Goal: Use online tool/utility: Utilize a website feature to perform a specific function

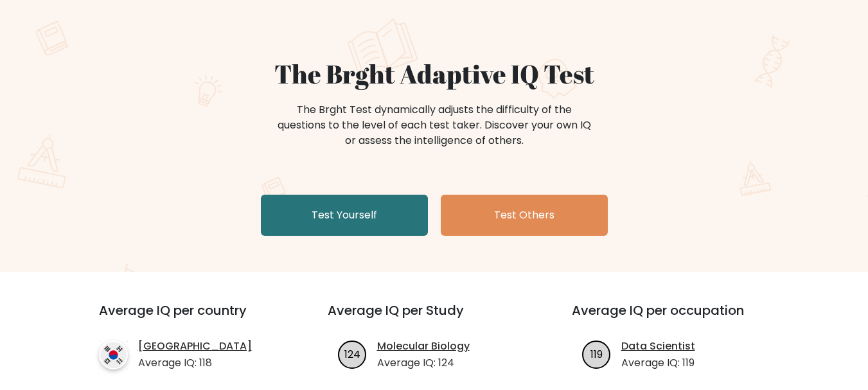
scroll to position [129, 0]
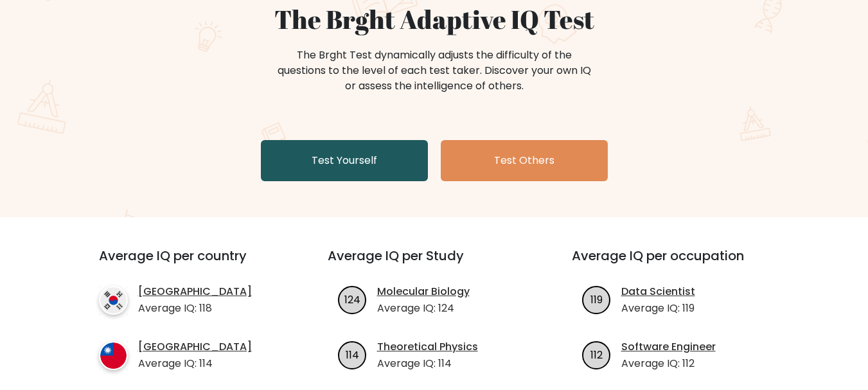
click at [369, 160] on link "Test Yourself" at bounding box center [344, 160] width 167 height 41
click at [314, 169] on link "Test Yourself" at bounding box center [344, 160] width 167 height 41
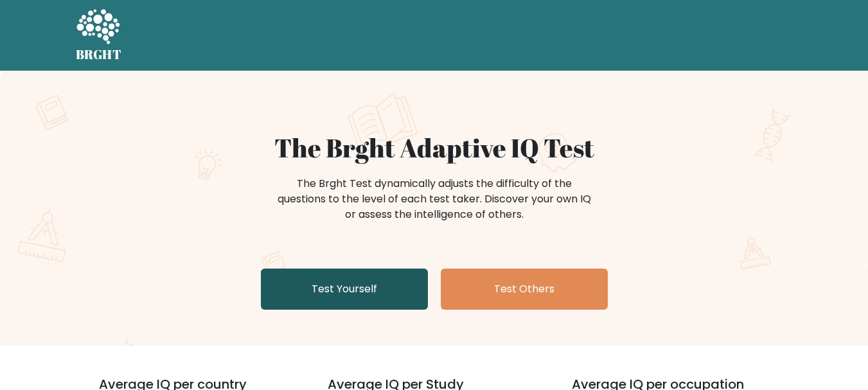
click at [363, 290] on link "Test Yourself" at bounding box center [344, 289] width 167 height 41
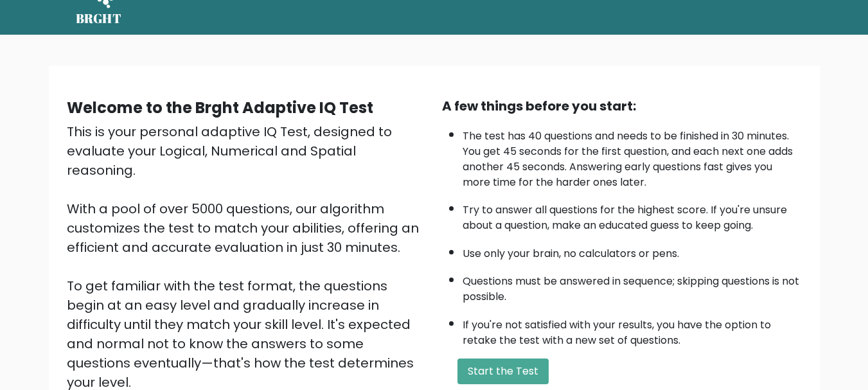
scroll to position [64, 0]
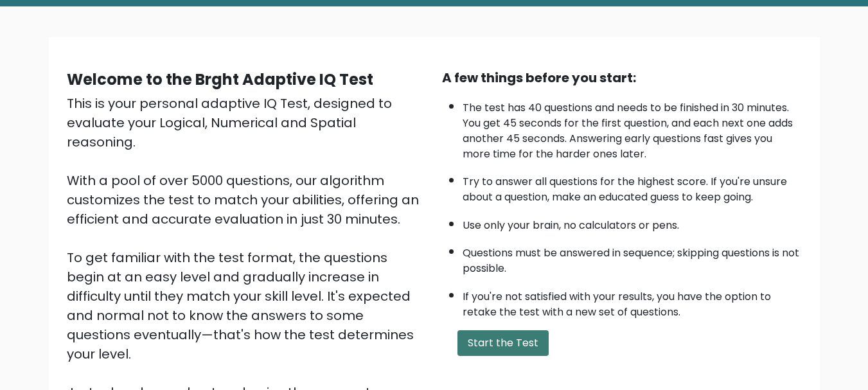
click at [535, 345] on button "Start the Test" at bounding box center [503, 343] width 91 height 26
click at [518, 350] on button "Start the Test" at bounding box center [503, 343] width 91 height 26
click at [518, 351] on button "Start the Test" at bounding box center [503, 343] width 91 height 26
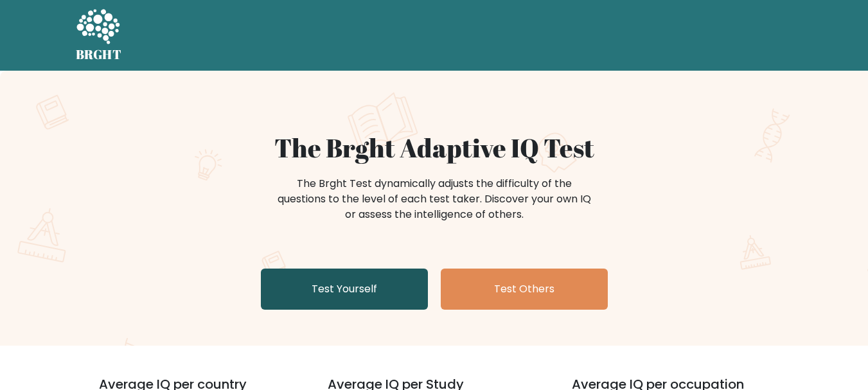
click at [315, 287] on link "Test Yourself" at bounding box center [344, 289] width 167 height 41
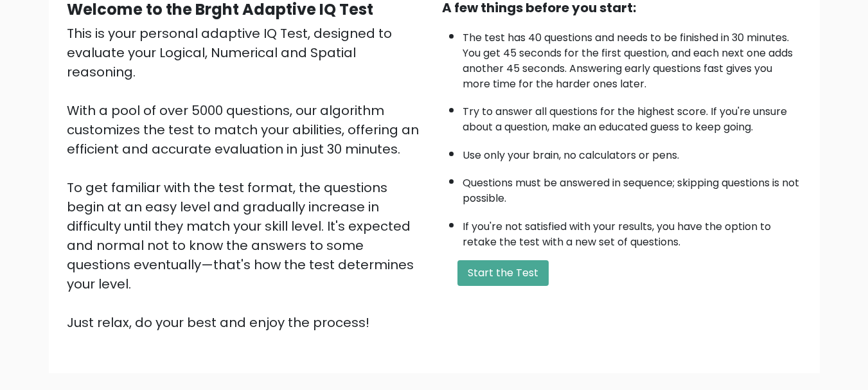
scroll to position [193, 0]
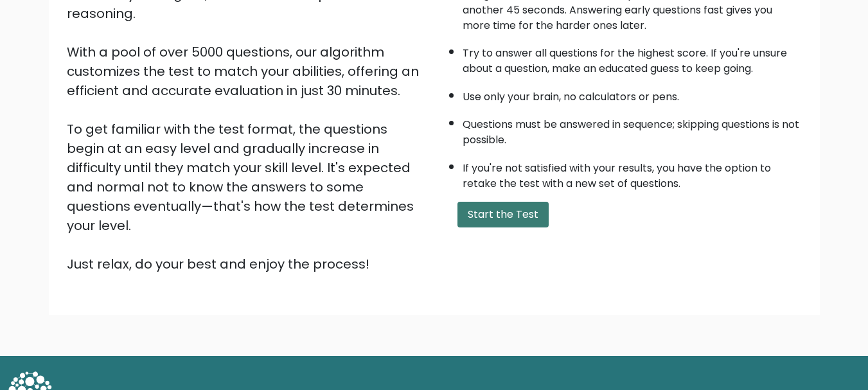
click at [474, 227] on button "Start the Test" at bounding box center [503, 215] width 91 height 26
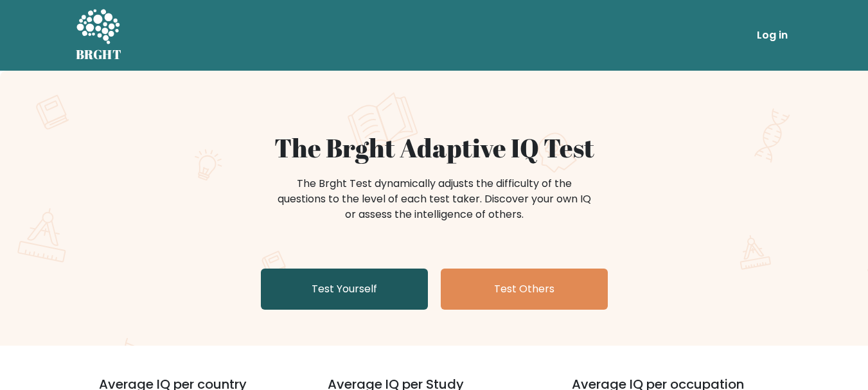
click at [369, 272] on link "Test Yourself" at bounding box center [344, 289] width 167 height 41
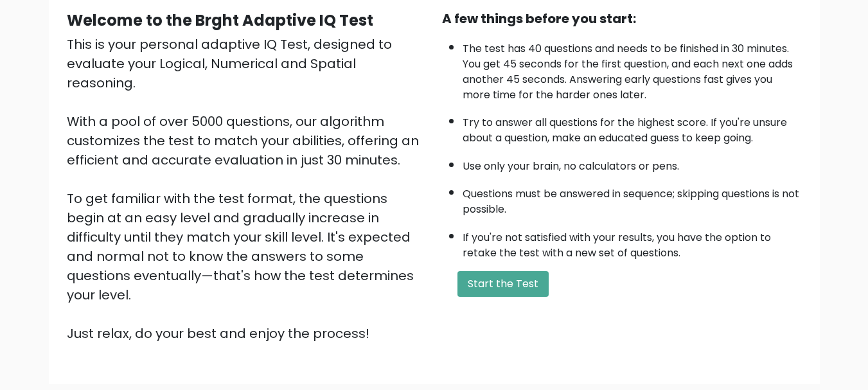
scroll to position [199, 0]
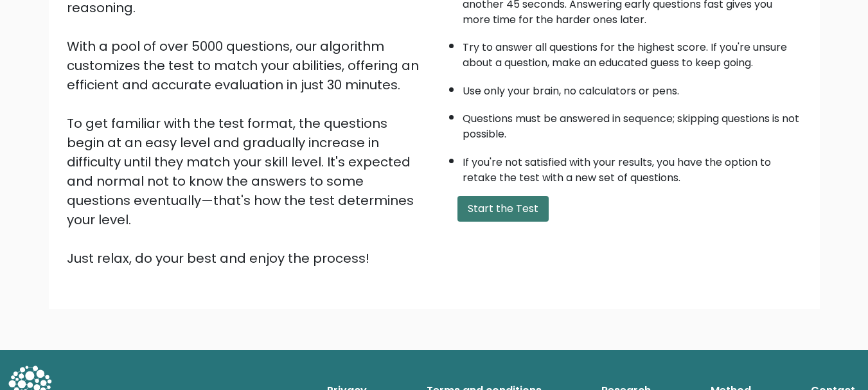
click at [480, 207] on button "Start the Test" at bounding box center [503, 209] width 91 height 26
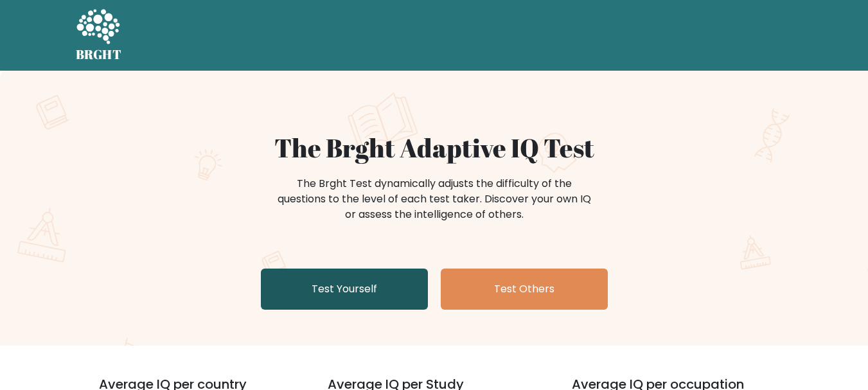
click at [372, 282] on link "Test Yourself" at bounding box center [344, 289] width 167 height 41
click at [385, 284] on link "Test Yourself" at bounding box center [344, 289] width 167 height 41
